Goal: Task Accomplishment & Management: Use online tool/utility

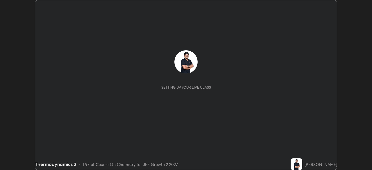
scroll to position [170, 371]
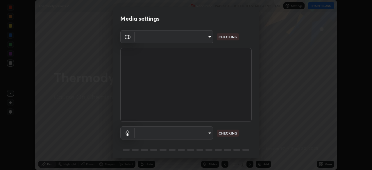
type input "39f420a8f8d33af7ad545f4bd8c914354ee6fe31ce268cb5502dc7cf40be593a"
click at [167, 134] on body "Erase all Thermodynamics 2 Recording WAS SCHEDULED TO START AT 9:15 AM Settings…" at bounding box center [186, 85] width 372 height 170
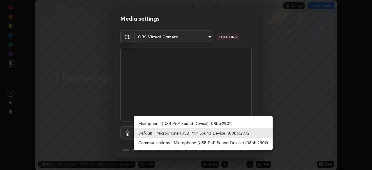
click at [156, 123] on li "Microphone (USB PnP Sound Device) (08bb:2902)" at bounding box center [203, 123] width 139 height 10
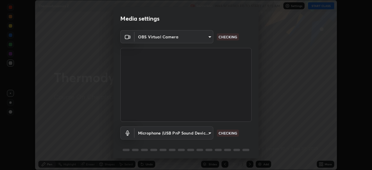
click at [159, 133] on body "Erase all Thermodynamics 2 Recording WAS SCHEDULED TO START AT 9:15 AM Settings…" at bounding box center [186, 85] width 372 height 170
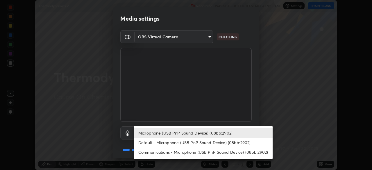
click at [154, 143] on li "Default - Microphone (USB PnP Sound Device) (08bb:2902)" at bounding box center [203, 143] width 139 height 10
type input "default"
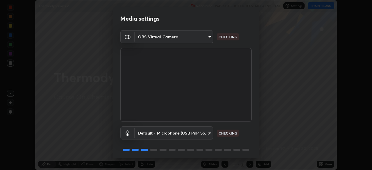
scroll to position [21, 0]
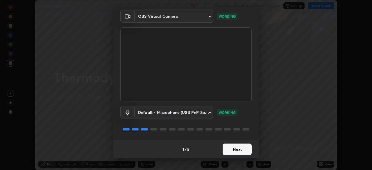
click at [235, 151] on button "Next" at bounding box center [236, 149] width 29 height 12
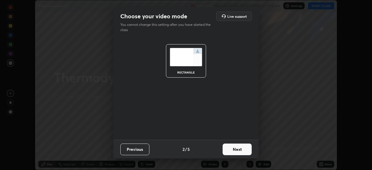
click at [233, 148] on button "Next" at bounding box center [236, 149] width 29 height 12
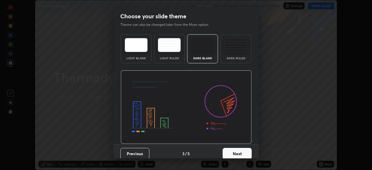
click at [239, 149] on button "Next" at bounding box center [236, 154] width 29 height 12
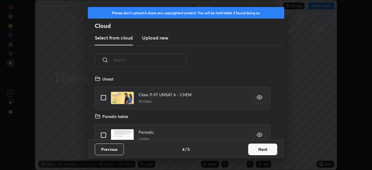
scroll to position [64, 186]
click at [257, 148] on button "Next" at bounding box center [262, 149] width 29 height 12
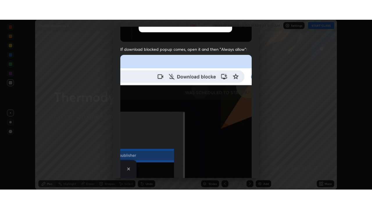
scroll to position [139, 0]
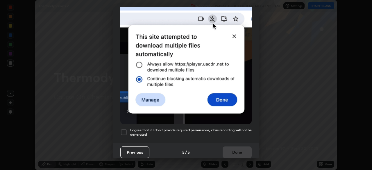
click at [124, 131] on div at bounding box center [123, 132] width 7 height 7
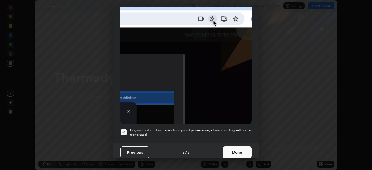
click at [227, 146] on button "Done" at bounding box center [236, 152] width 29 height 12
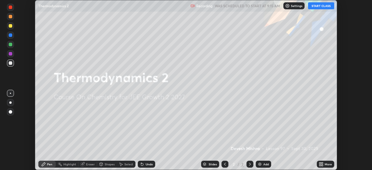
click at [316, 8] on button "START CLASS" at bounding box center [321, 5] width 26 height 7
click at [320, 163] on icon at bounding box center [319, 162] width 1 height 1
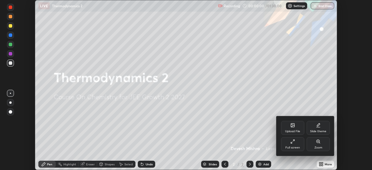
click at [283, 144] on div "Full screen" at bounding box center [292, 144] width 23 height 14
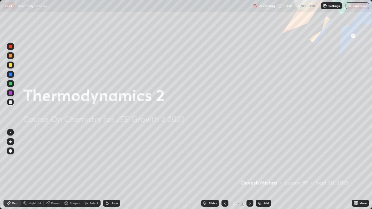
scroll to position [209, 372]
click at [258, 170] on img at bounding box center [259, 203] width 5 height 5
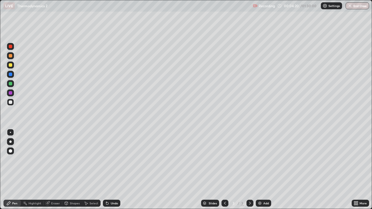
click at [33, 170] on div "Highlight" at bounding box center [34, 203] width 13 height 3
click at [12, 170] on icon at bounding box center [10, 183] width 5 height 5
click at [10, 170] on icon at bounding box center [8, 203] width 5 height 5
click at [11, 170] on icon at bounding box center [8, 203] width 5 height 5
click at [224, 170] on icon at bounding box center [224, 203] width 5 height 5
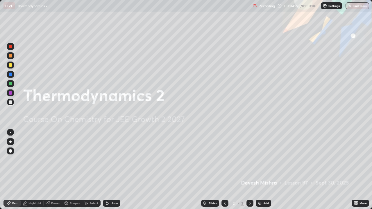
click at [17, 170] on div "Pen" at bounding box center [14, 203] width 5 height 3
click at [53, 170] on div "Eraser" at bounding box center [55, 203] width 9 height 3
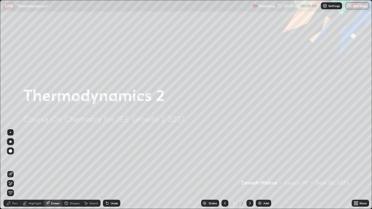
click at [8, 170] on icon at bounding box center [8, 203] width 5 height 5
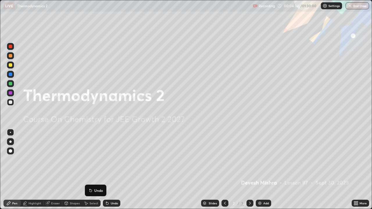
click at [10, 150] on div at bounding box center [10, 150] width 3 height 3
click at [10, 154] on div at bounding box center [10, 151] width 7 height 7
click at [27, 170] on div "Highlight" at bounding box center [32, 203] width 23 height 7
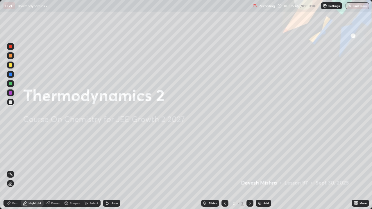
click at [52, 170] on div "Eraser" at bounding box center [53, 203] width 19 height 7
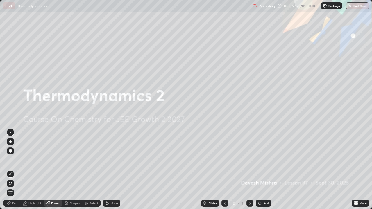
click at [11, 151] on div at bounding box center [10, 150] width 3 height 3
click at [10, 170] on div "Erase all" at bounding box center [10, 192] width 7 height 7
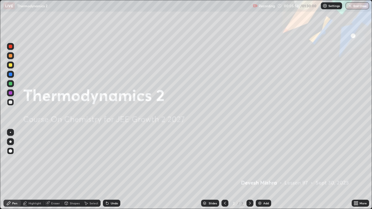
click at [16, 170] on div "Pen" at bounding box center [11, 203] width 17 height 7
click at [13, 170] on div "Pen" at bounding box center [14, 203] width 5 height 3
click at [12, 152] on div at bounding box center [10, 150] width 3 height 3
click at [10, 132] on div at bounding box center [10, 132] width 1 height 1
click at [10, 151] on div at bounding box center [10, 150] width 3 height 3
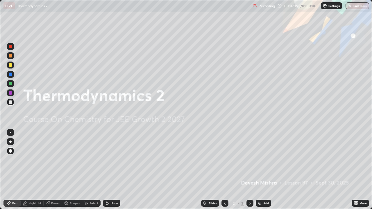
click at [91, 170] on div "Select" at bounding box center [91, 203] width 19 height 7
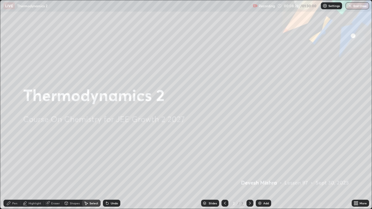
click at [10, 170] on icon at bounding box center [8, 203] width 5 height 5
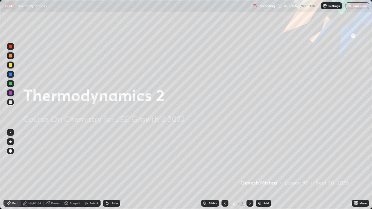
click at [52, 170] on div "Eraser" at bounding box center [53, 203] width 19 height 7
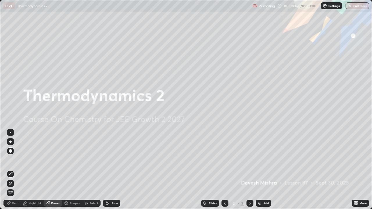
click at [10, 170] on span "Erase all" at bounding box center [10, 192] width 6 height 3
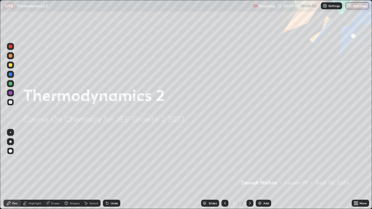
click at [50, 170] on div "Eraser" at bounding box center [53, 203] width 19 height 7
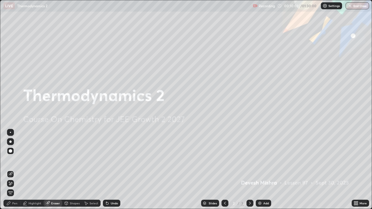
click at [8, 170] on span "Erase all" at bounding box center [10, 192] width 6 height 3
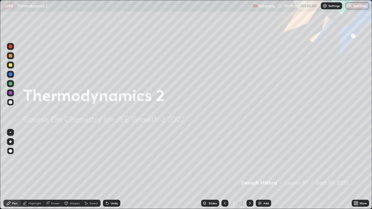
click at [10, 170] on div at bounding box center [10, 163] width 9 height 70
click at [355, 170] on icon at bounding box center [354, 202] width 1 height 1
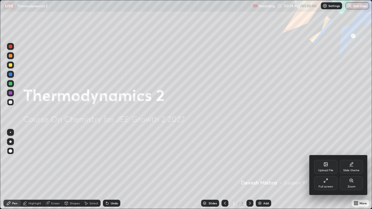
click at [345, 168] on div "Slide theme" at bounding box center [351, 167] width 23 height 14
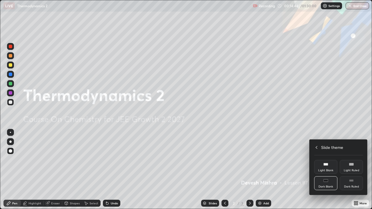
click at [349, 170] on div "Dark Ruled" at bounding box center [351, 183] width 23 height 14
click at [258, 170] on div at bounding box center [186, 104] width 372 height 209
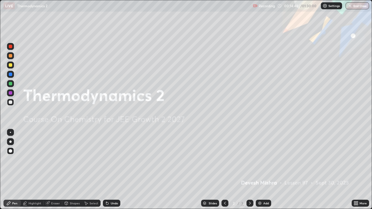
click at [259, 170] on img at bounding box center [259, 203] width 5 height 5
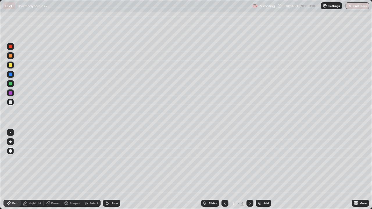
click at [10, 66] on div at bounding box center [10, 64] width 3 height 3
click at [109, 170] on icon at bounding box center [107, 203] width 5 height 5
click at [258, 170] on img at bounding box center [259, 203] width 5 height 5
click at [10, 93] on div at bounding box center [10, 92] width 3 height 3
click at [10, 74] on div at bounding box center [10, 74] width 3 height 3
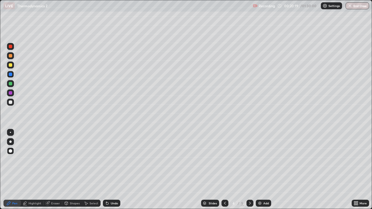
click at [11, 95] on div at bounding box center [10, 92] width 7 height 7
click at [257, 170] on img at bounding box center [259, 203] width 5 height 5
click at [12, 84] on div at bounding box center [10, 83] width 3 height 3
click at [10, 65] on div at bounding box center [10, 64] width 3 height 3
click at [259, 170] on img at bounding box center [259, 203] width 5 height 5
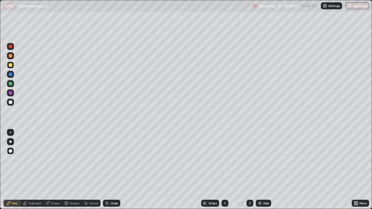
click at [10, 104] on div at bounding box center [10, 101] width 3 height 3
click at [11, 85] on div at bounding box center [10, 83] width 3 height 3
click at [11, 75] on div at bounding box center [10, 74] width 3 height 3
click at [11, 66] on div at bounding box center [10, 64] width 3 height 3
click at [10, 103] on div at bounding box center [10, 101] width 3 height 3
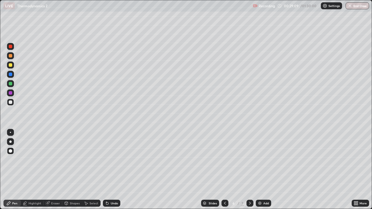
click at [259, 170] on img at bounding box center [259, 203] width 5 height 5
click at [108, 170] on icon at bounding box center [107, 203] width 5 height 5
click at [106, 170] on icon at bounding box center [106, 202] width 1 height 1
click at [68, 170] on icon at bounding box center [66, 203] width 5 height 5
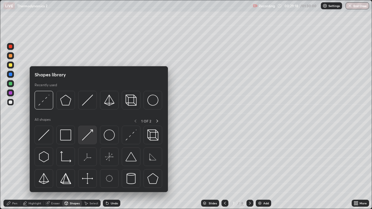
click at [89, 138] on img at bounding box center [87, 135] width 11 height 11
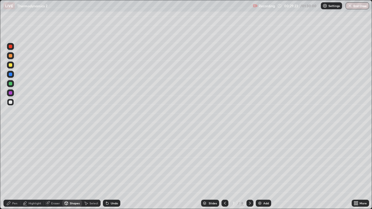
click at [12, 170] on div "Pen" at bounding box center [14, 203] width 5 height 3
click at [11, 66] on div at bounding box center [10, 64] width 3 height 3
click at [10, 103] on div at bounding box center [10, 101] width 3 height 3
click at [10, 84] on div at bounding box center [10, 83] width 3 height 3
click at [10, 75] on div at bounding box center [10, 74] width 3 height 3
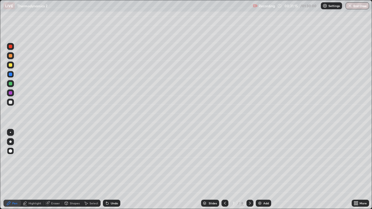
click at [106, 170] on icon at bounding box center [107, 203] width 2 height 2
click at [11, 64] on div at bounding box center [10, 64] width 3 height 3
click at [10, 76] on div at bounding box center [10, 74] width 7 height 7
click at [47, 170] on icon at bounding box center [48, 204] width 4 height 4
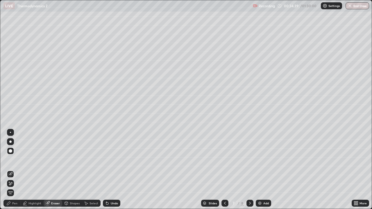
click at [10, 170] on icon at bounding box center [10, 183] width 5 height 5
click at [10, 170] on span "Erase all" at bounding box center [10, 192] width 6 height 3
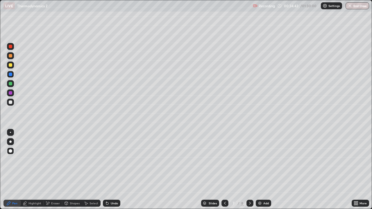
click at [106, 170] on icon at bounding box center [106, 202] width 1 height 1
click at [105, 170] on icon at bounding box center [107, 203] width 5 height 5
click at [106, 170] on icon at bounding box center [107, 203] width 2 height 2
click at [106, 170] on icon at bounding box center [106, 202] width 1 height 1
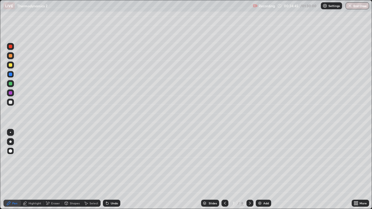
click at [13, 170] on div "Pen" at bounding box center [14, 203] width 5 height 3
click at [10, 75] on div at bounding box center [10, 74] width 3 height 3
click at [9, 103] on div at bounding box center [10, 101] width 3 height 3
click at [106, 170] on icon at bounding box center [106, 202] width 1 height 1
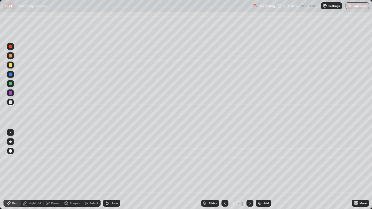
click at [107, 170] on icon at bounding box center [107, 203] width 5 height 5
click at [106, 170] on icon at bounding box center [107, 203] width 2 height 2
click at [10, 84] on div at bounding box center [10, 83] width 3 height 3
click at [11, 93] on div at bounding box center [10, 92] width 3 height 3
click at [11, 84] on div at bounding box center [10, 83] width 3 height 3
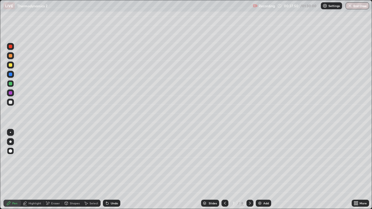
click at [10, 103] on div at bounding box center [10, 101] width 3 height 3
click at [11, 65] on div at bounding box center [10, 64] width 3 height 3
click at [259, 170] on img at bounding box center [259, 203] width 5 height 5
click at [10, 103] on div at bounding box center [10, 101] width 3 height 3
click at [10, 66] on div at bounding box center [10, 64] width 3 height 3
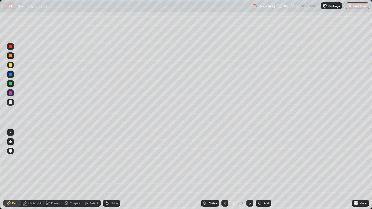
click at [107, 170] on icon at bounding box center [107, 203] width 5 height 5
click at [106, 170] on icon at bounding box center [107, 203] width 2 height 2
click at [108, 170] on icon at bounding box center [107, 203] width 5 height 5
click at [109, 170] on div "Undo" at bounding box center [111, 203] width 17 height 7
click at [111, 170] on div "Undo" at bounding box center [114, 203] width 7 height 3
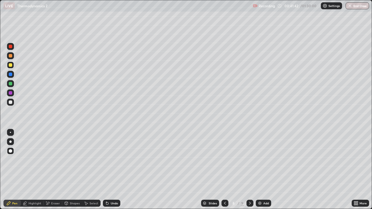
click at [109, 170] on div "Undo" at bounding box center [111, 203] width 17 height 7
click at [106, 170] on icon at bounding box center [106, 202] width 1 height 1
click at [46, 170] on icon at bounding box center [46, 202] width 1 height 1
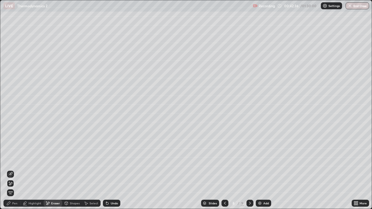
click at [10, 170] on icon at bounding box center [10, 175] width 4 height 4
click at [11, 170] on icon at bounding box center [8, 203] width 5 height 5
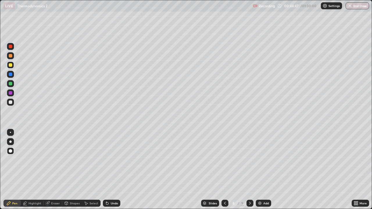
click at [9, 82] on div at bounding box center [10, 83] width 3 height 3
click at [259, 170] on img at bounding box center [259, 203] width 5 height 5
click at [10, 94] on div at bounding box center [10, 92] width 3 height 3
click at [9, 102] on div at bounding box center [10, 101] width 3 height 3
click at [10, 84] on div at bounding box center [10, 83] width 3 height 3
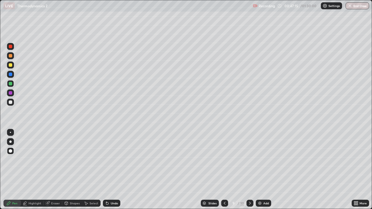
click at [11, 73] on div at bounding box center [10, 74] width 3 height 3
click at [10, 66] on div at bounding box center [10, 64] width 3 height 3
click at [224, 170] on icon at bounding box center [224, 203] width 5 height 5
click at [10, 75] on div at bounding box center [10, 74] width 3 height 3
click at [10, 48] on div at bounding box center [10, 46] width 3 height 3
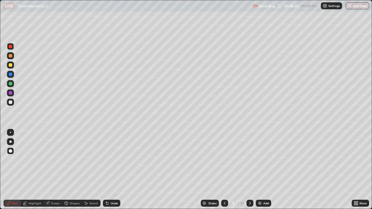
click at [249, 170] on icon at bounding box center [249, 203] width 5 height 5
click at [224, 170] on icon at bounding box center [224, 203] width 5 height 5
click at [249, 170] on icon at bounding box center [249, 203] width 5 height 5
click at [106, 170] on icon at bounding box center [107, 203] width 2 height 2
click at [49, 170] on icon at bounding box center [47, 203] width 5 height 5
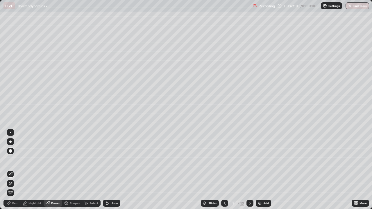
click at [12, 170] on div "Pen" at bounding box center [14, 203] width 5 height 3
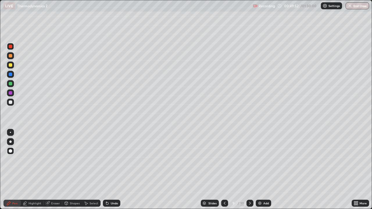
click at [10, 75] on div at bounding box center [10, 74] width 3 height 3
click at [10, 101] on div at bounding box center [10, 101] width 3 height 3
click at [10, 74] on div at bounding box center [10, 74] width 3 height 3
click at [10, 65] on div at bounding box center [10, 64] width 3 height 3
click at [258, 170] on img at bounding box center [259, 203] width 5 height 5
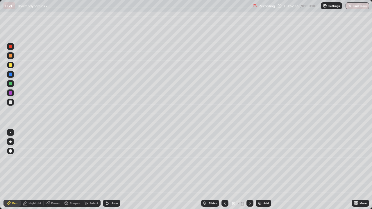
click at [111, 170] on div "Undo" at bounding box center [114, 203] width 7 height 3
click at [12, 84] on div at bounding box center [10, 83] width 3 height 3
click at [222, 170] on icon at bounding box center [224, 203] width 5 height 5
click at [249, 170] on icon at bounding box center [250, 203] width 2 height 3
click at [224, 170] on icon at bounding box center [224, 203] width 5 height 5
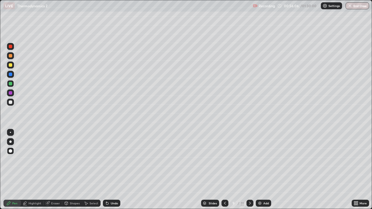
click at [257, 170] on img at bounding box center [259, 203] width 5 height 5
click at [11, 103] on div at bounding box center [10, 101] width 3 height 3
click at [107, 170] on icon at bounding box center [107, 203] width 5 height 5
click at [11, 94] on div at bounding box center [10, 92] width 3 height 3
click at [224, 170] on div at bounding box center [224, 203] width 7 height 7
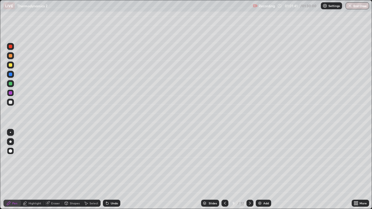
click at [250, 170] on icon at bounding box center [249, 203] width 5 height 5
click at [259, 170] on img at bounding box center [259, 203] width 5 height 5
click at [107, 170] on icon at bounding box center [107, 203] width 5 height 5
click at [108, 170] on icon at bounding box center [107, 203] width 5 height 5
click at [10, 67] on div at bounding box center [10, 64] width 3 height 3
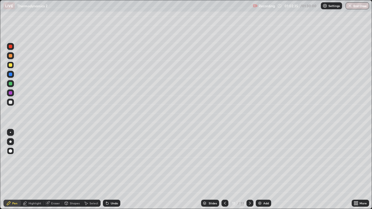
click at [11, 84] on div at bounding box center [10, 83] width 3 height 3
click at [106, 170] on icon at bounding box center [106, 202] width 1 height 1
click at [258, 170] on img at bounding box center [259, 203] width 5 height 5
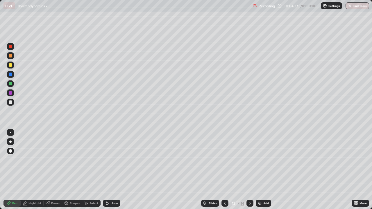
click at [10, 103] on div at bounding box center [10, 101] width 3 height 3
click at [11, 47] on div at bounding box center [10, 46] width 3 height 3
click at [11, 65] on div at bounding box center [10, 64] width 3 height 3
click at [9, 85] on div at bounding box center [10, 83] width 3 height 3
click at [11, 64] on div at bounding box center [10, 64] width 3 height 3
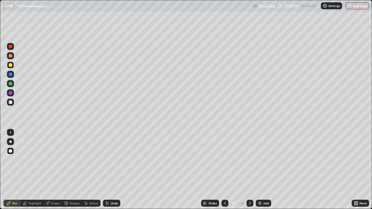
click at [258, 170] on img at bounding box center [259, 203] width 5 height 5
click at [11, 94] on div at bounding box center [10, 92] width 3 height 3
click at [109, 170] on icon at bounding box center [107, 203] width 5 height 5
click at [108, 170] on icon at bounding box center [107, 203] width 5 height 5
click at [9, 76] on div at bounding box center [10, 74] width 7 height 7
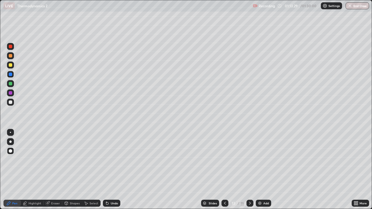
click at [224, 170] on icon at bounding box center [224, 203] width 5 height 5
click at [258, 170] on img at bounding box center [259, 203] width 5 height 5
click at [10, 93] on div at bounding box center [10, 92] width 3 height 3
click at [223, 170] on icon at bounding box center [224, 203] width 5 height 5
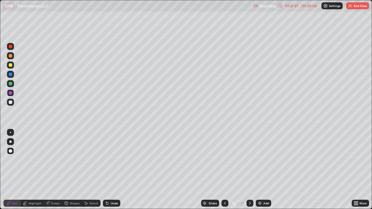
click at [223, 170] on icon at bounding box center [224, 203] width 5 height 5
click at [249, 170] on icon at bounding box center [249, 203] width 5 height 5
click at [224, 170] on icon at bounding box center [224, 203] width 5 height 5
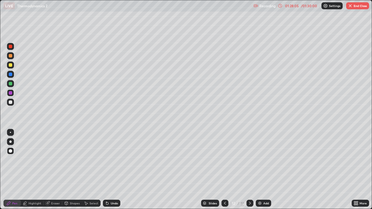
click at [249, 170] on icon at bounding box center [249, 203] width 5 height 5
click at [106, 170] on icon at bounding box center [106, 202] width 1 height 1
click at [106, 170] on icon at bounding box center [107, 203] width 2 height 2
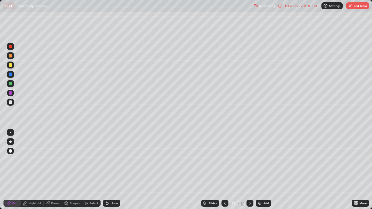
click at [106, 170] on icon at bounding box center [106, 202] width 1 height 1
click at [107, 170] on icon at bounding box center [107, 203] width 5 height 5
click at [107, 170] on icon at bounding box center [107, 203] width 2 height 2
click at [106, 170] on icon at bounding box center [107, 203] width 2 height 2
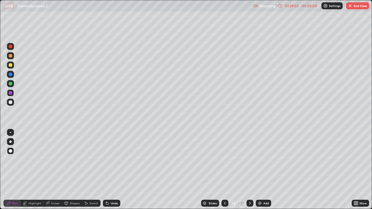
click at [107, 170] on icon at bounding box center [107, 203] width 2 height 2
click at [106, 170] on icon at bounding box center [107, 203] width 2 height 2
click at [108, 170] on icon at bounding box center [107, 203] width 5 height 5
click at [106, 170] on icon at bounding box center [107, 203] width 2 height 2
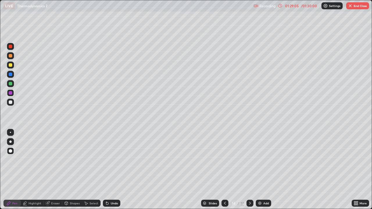
click at [106, 170] on icon at bounding box center [106, 202] width 1 height 1
click at [108, 170] on div "Undo" at bounding box center [111, 203] width 17 height 7
click at [106, 170] on icon at bounding box center [106, 202] width 1 height 1
click at [106, 170] on icon at bounding box center [107, 203] width 2 height 2
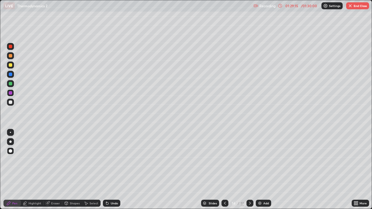
click at [106, 170] on icon at bounding box center [107, 203] width 2 height 2
click at [108, 170] on div "Undo" at bounding box center [111, 203] width 17 height 7
click at [106, 170] on icon at bounding box center [106, 202] width 1 height 1
click at [107, 170] on icon at bounding box center [107, 203] width 5 height 5
click at [107, 170] on icon at bounding box center [107, 203] width 2 height 2
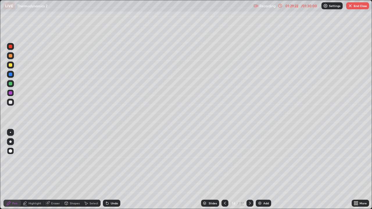
click at [107, 170] on icon at bounding box center [107, 203] width 2 height 2
click at [106, 170] on icon at bounding box center [107, 203] width 2 height 2
click at [106, 170] on icon at bounding box center [106, 202] width 1 height 1
click at [105, 170] on icon at bounding box center [107, 203] width 5 height 5
click at [106, 170] on icon at bounding box center [107, 203] width 2 height 2
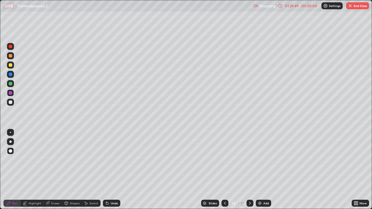
click at [106, 170] on icon at bounding box center [107, 203] width 2 height 2
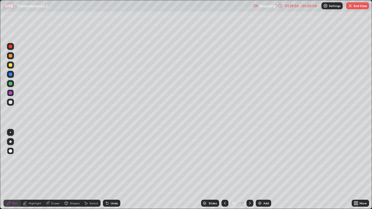
click at [106, 170] on icon at bounding box center [107, 203] width 2 height 2
click at [105, 170] on icon at bounding box center [107, 203] width 5 height 5
click at [106, 170] on icon at bounding box center [106, 202] width 1 height 1
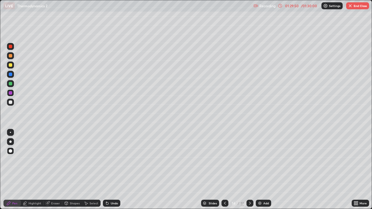
click at [106, 170] on icon at bounding box center [106, 202] width 1 height 1
click at [106, 170] on icon at bounding box center [107, 203] width 5 height 5
click at [106, 170] on icon at bounding box center [106, 202] width 1 height 1
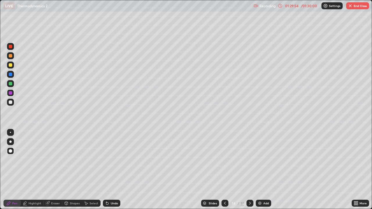
click at [106, 170] on icon at bounding box center [106, 202] width 1 height 1
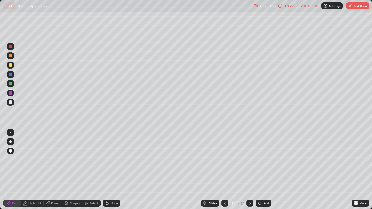
click at [106, 170] on icon at bounding box center [106, 202] width 1 height 1
click at [11, 102] on div at bounding box center [10, 101] width 3 height 3
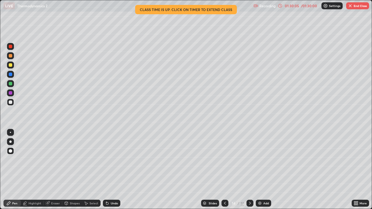
click at [108, 170] on icon at bounding box center [107, 203] width 5 height 5
click at [107, 170] on icon at bounding box center [107, 203] width 2 height 2
click at [108, 170] on icon at bounding box center [107, 203] width 5 height 5
click at [107, 170] on icon at bounding box center [107, 203] width 2 height 2
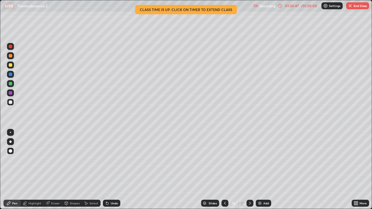
click at [106, 170] on icon at bounding box center [107, 203] width 2 height 2
click at [107, 170] on icon at bounding box center [107, 203] width 5 height 5
click at [107, 170] on icon at bounding box center [107, 203] width 2 height 2
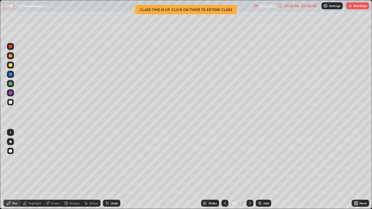
click at [107, 170] on icon at bounding box center [107, 203] width 2 height 2
click at [107, 170] on icon at bounding box center [107, 203] width 5 height 5
click at [106, 170] on icon at bounding box center [107, 203] width 2 height 2
click at [106, 170] on icon at bounding box center [106, 202] width 1 height 1
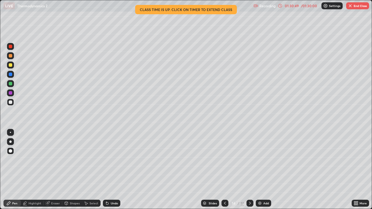
click at [106, 170] on icon at bounding box center [106, 202] width 1 height 1
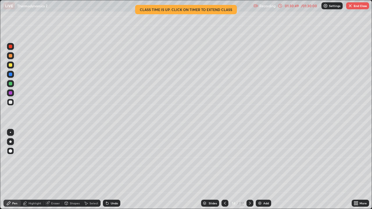
click at [106, 170] on icon at bounding box center [106, 202] width 1 height 1
click at [107, 170] on icon at bounding box center [107, 203] width 5 height 5
click at [107, 170] on div "Undo" at bounding box center [111, 203] width 17 height 7
click at [106, 170] on icon at bounding box center [106, 202] width 1 height 1
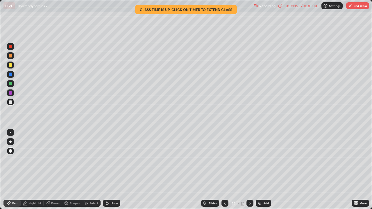
click at [106, 170] on icon at bounding box center [106, 202] width 1 height 1
click at [47, 170] on icon at bounding box center [48, 204] width 4 height 4
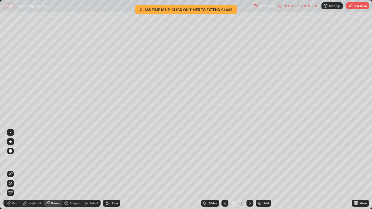
click at [9, 170] on icon at bounding box center [9, 182] width 1 height 1
click at [11, 170] on icon at bounding box center [8, 203] width 5 height 5
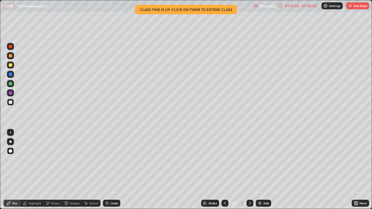
click at [48, 170] on icon at bounding box center [47, 203] width 3 height 3
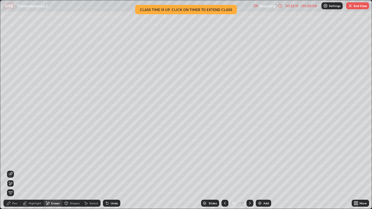
click at [12, 170] on div "Pen" at bounding box center [11, 203] width 17 height 7
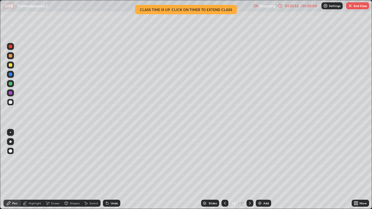
click at [10, 94] on div at bounding box center [10, 92] width 3 height 3
click at [10, 102] on div at bounding box center [10, 101] width 3 height 3
click at [108, 170] on icon at bounding box center [107, 203] width 5 height 5
click at [109, 170] on div "Undo" at bounding box center [111, 203] width 17 height 7
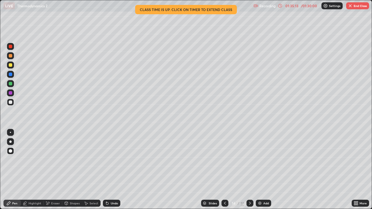
click at [258, 170] on img at bounding box center [259, 203] width 5 height 5
click at [11, 85] on div at bounding box center [10, 83] width 3 height 3
click at [107, 170] on icon at bounding box center [107, 203] width 2 height 2
click at [106, 170] on icon at bounding box center [107, 203] width 2 height 2
click at [106, 170] on icon at bounding box center [106, 202] width 1 height 1
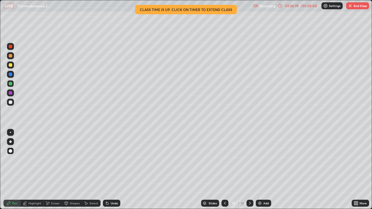
click at [223, 170] on icon at bounding box center [224, 203] width 5 height 5
click at [353, 8] on button "End Class" at bounding box center [357, 5] width 23 height 7
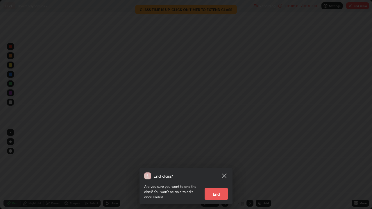
click at [217, 170] on button "End" at bounding box center [215, 194] width 23 height 12
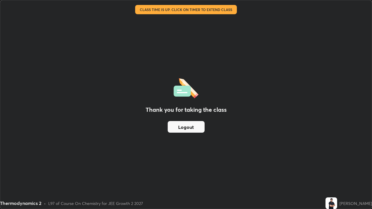
click at [185, 126] on button "Logout" at bounding box center [186, 127] width 37 height 12
